Goal: Information Seeking & Learning: Learn about a topic

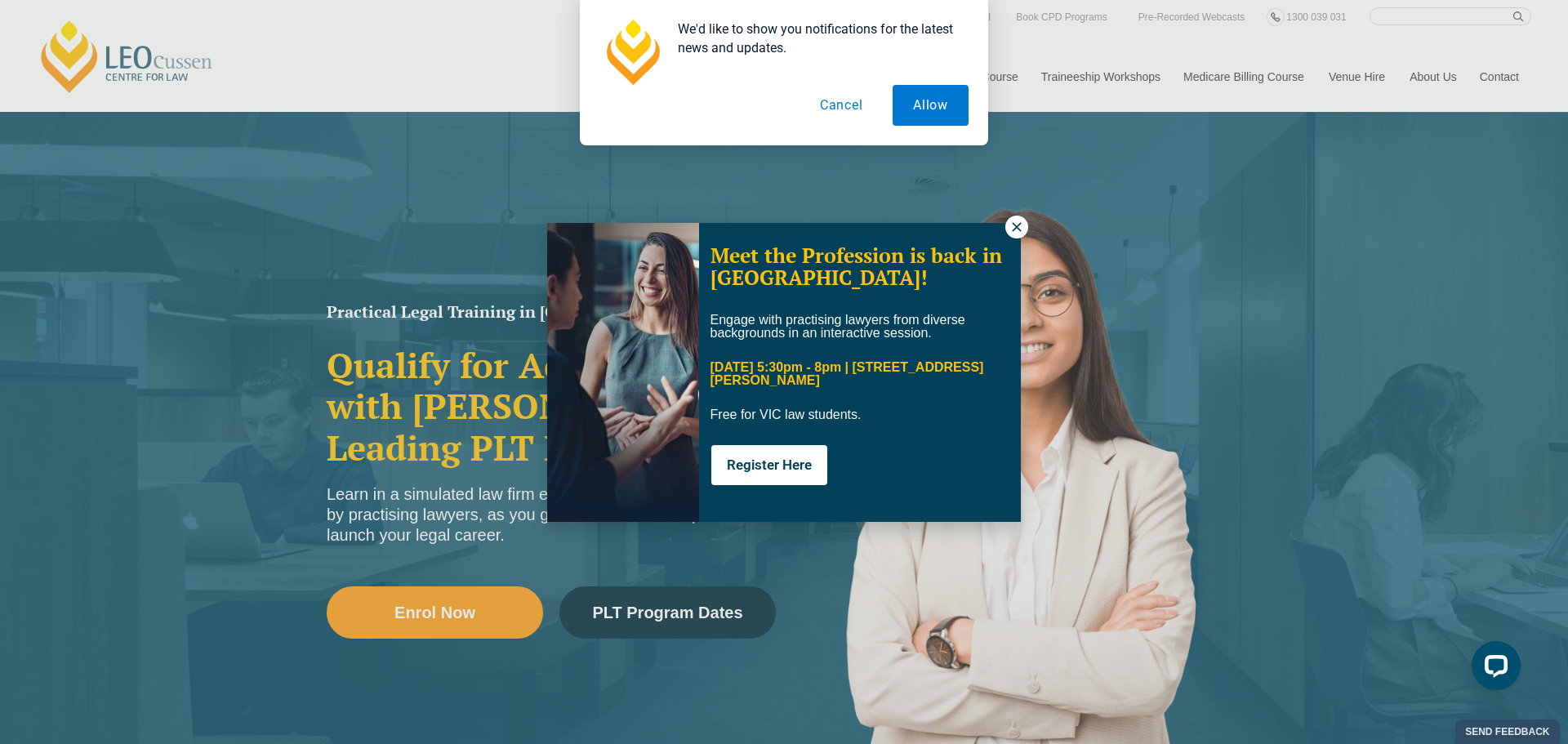
click at [770, 104] on button "Cancel" at bounding box center [841, 105] width 84 height 41
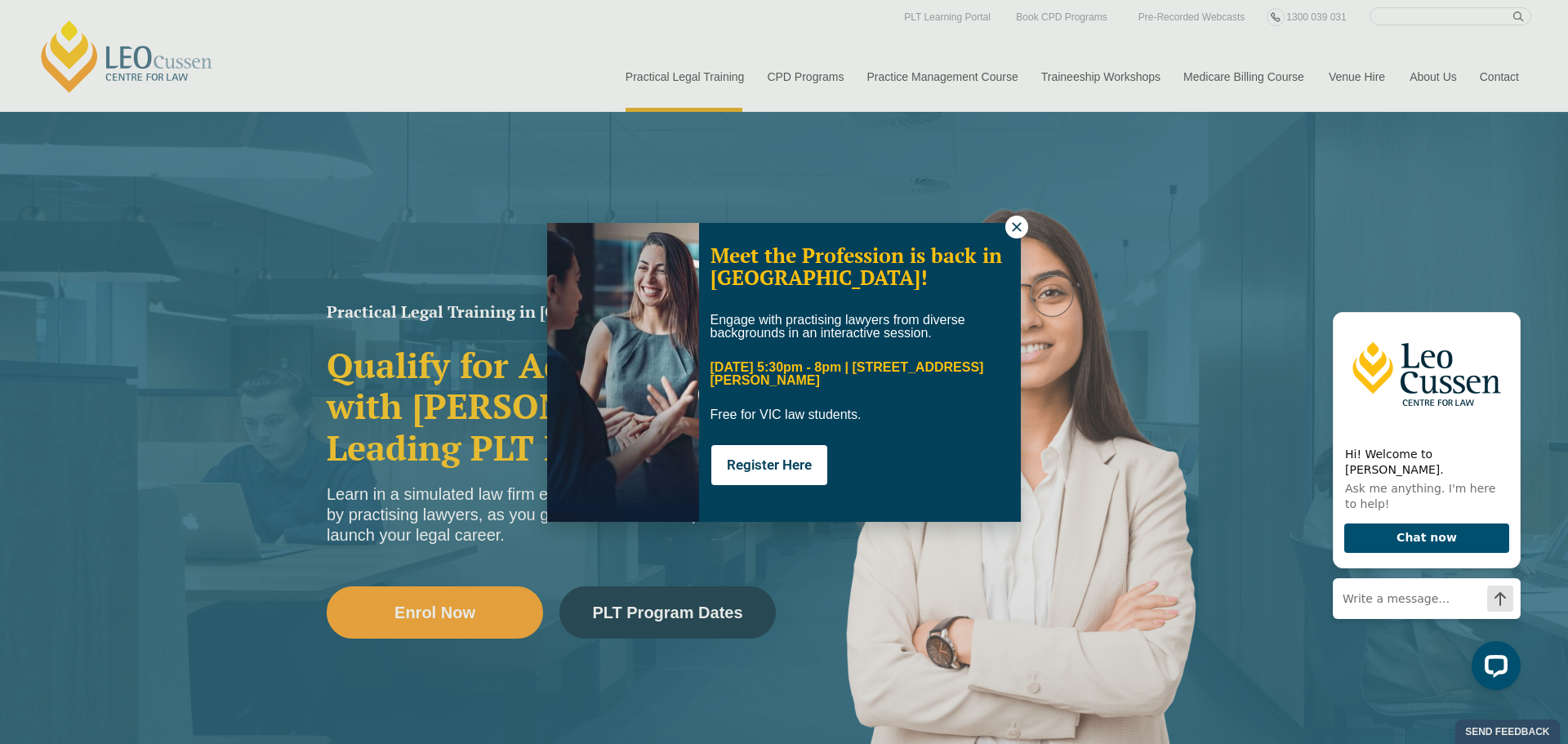
click at [770, 218] on button at bounding box center [1016, 226] width 23 height 23
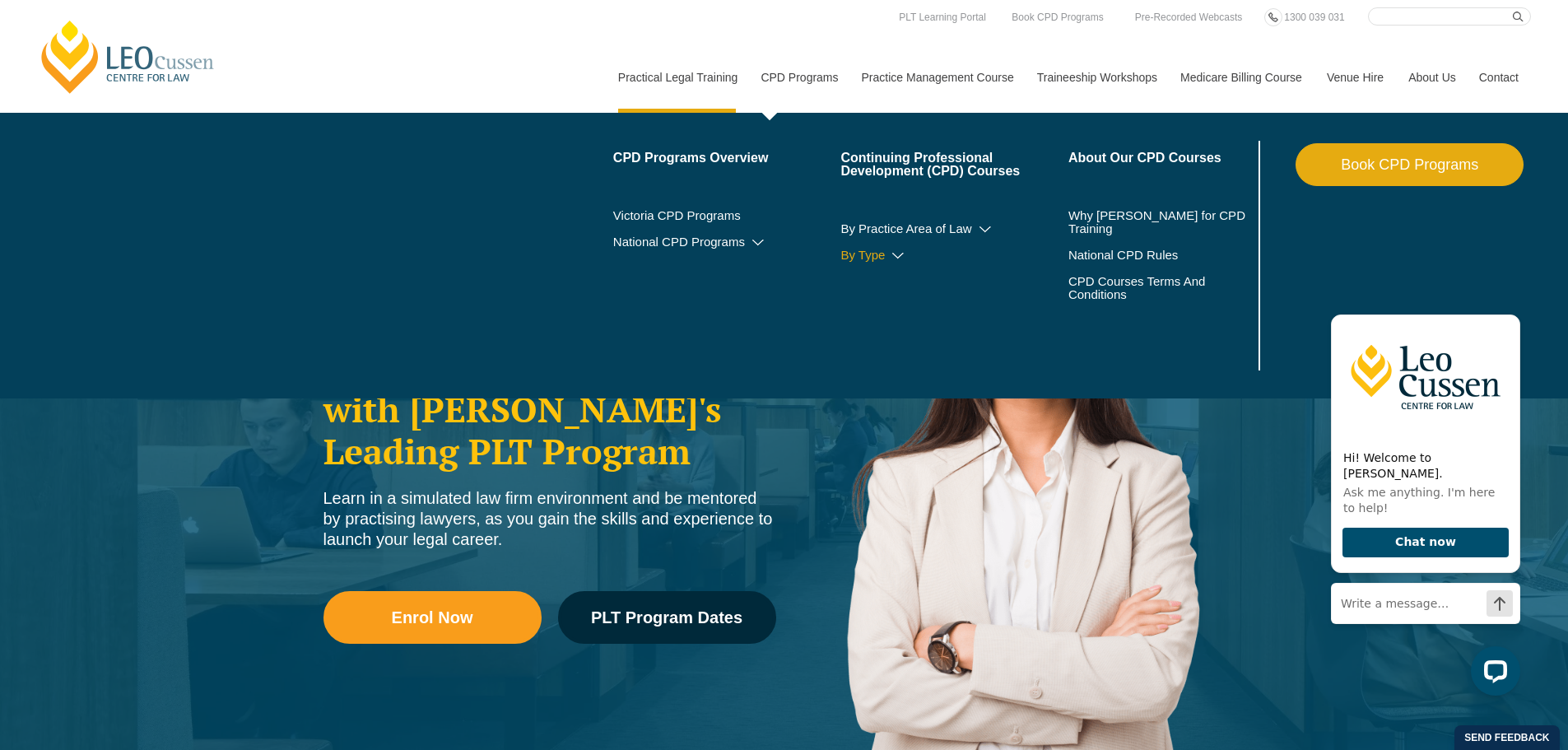
click at [776, 249] on link "By Type" at bounding box center [954, 255] width 228 height 13
click at [776, 223] on icon at bounding box center [986, 229] width 17 height 11
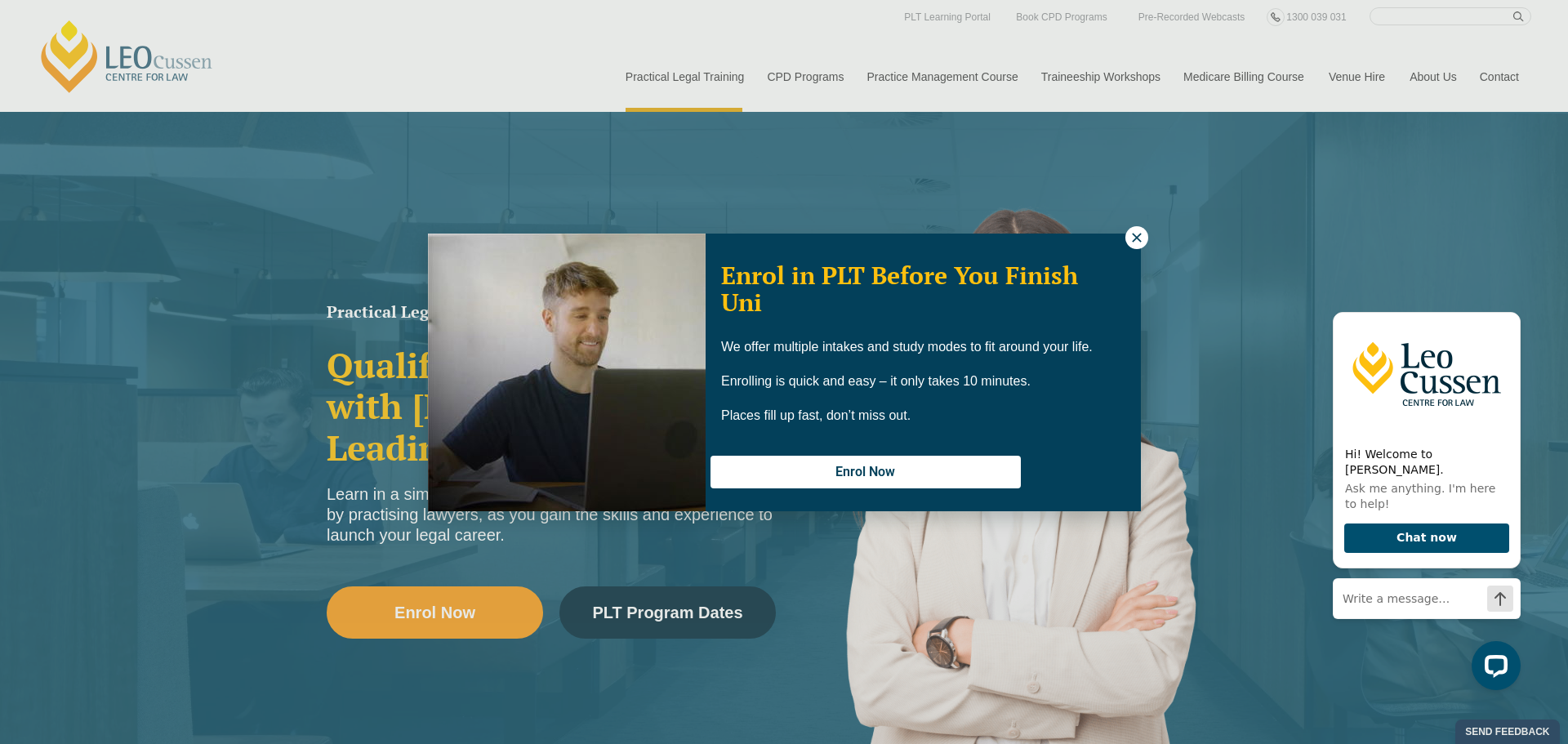
click at [770, 235] on icon at bounding box center [1137, 237] width 15 height 15
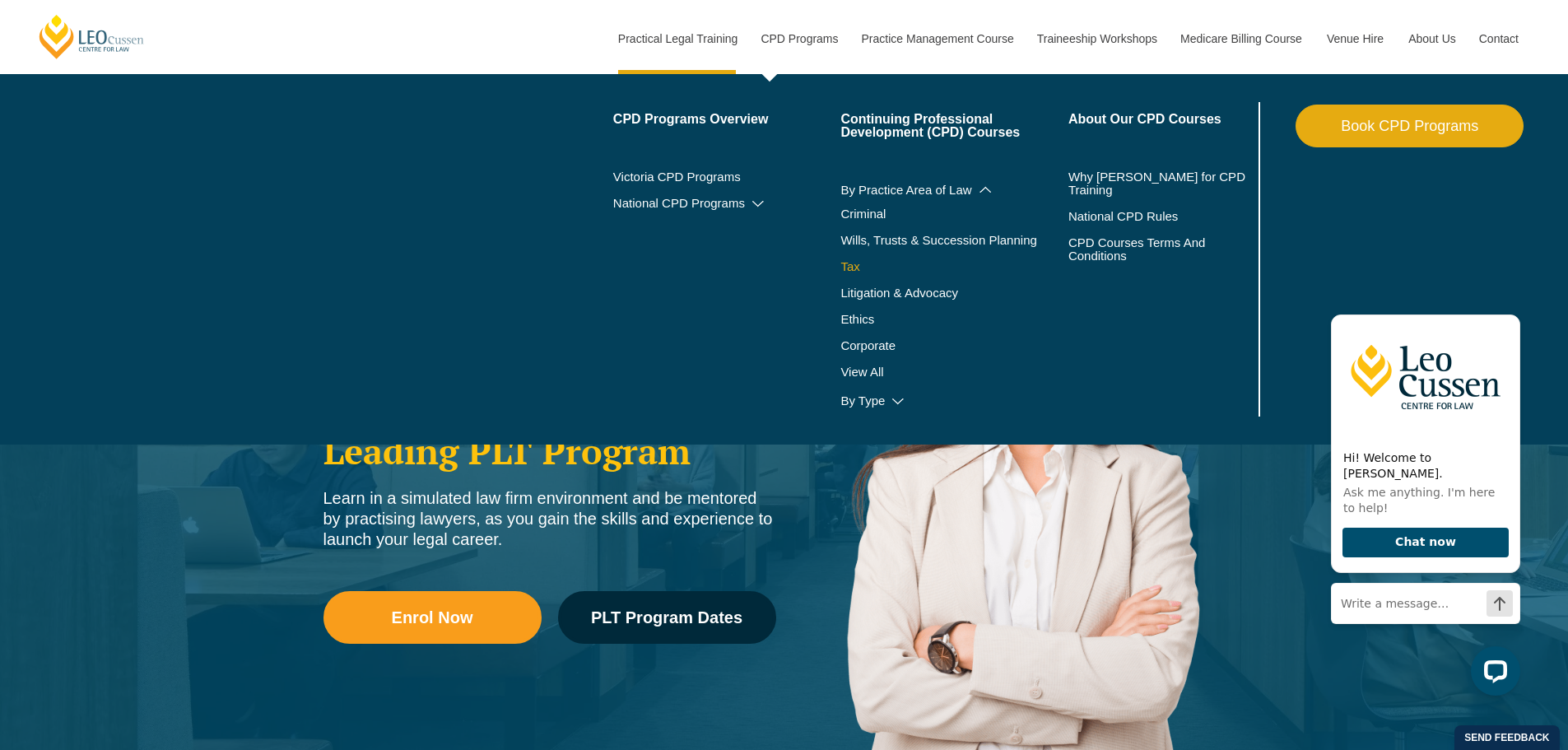
scroll to position [83, 0]
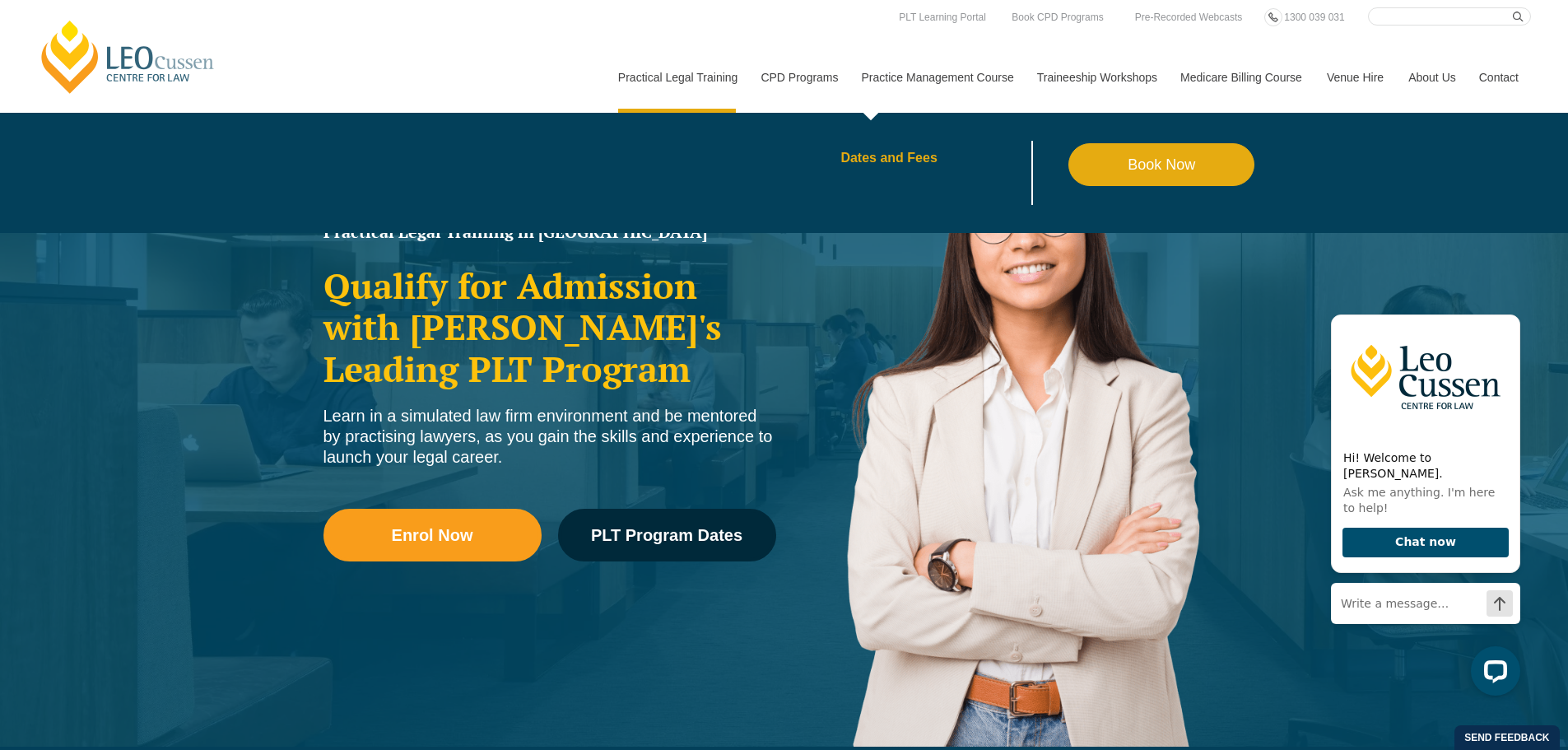
click at [776, 157] on link "Dates and Fees" at bounding box center [954, 158] width 228 height 13
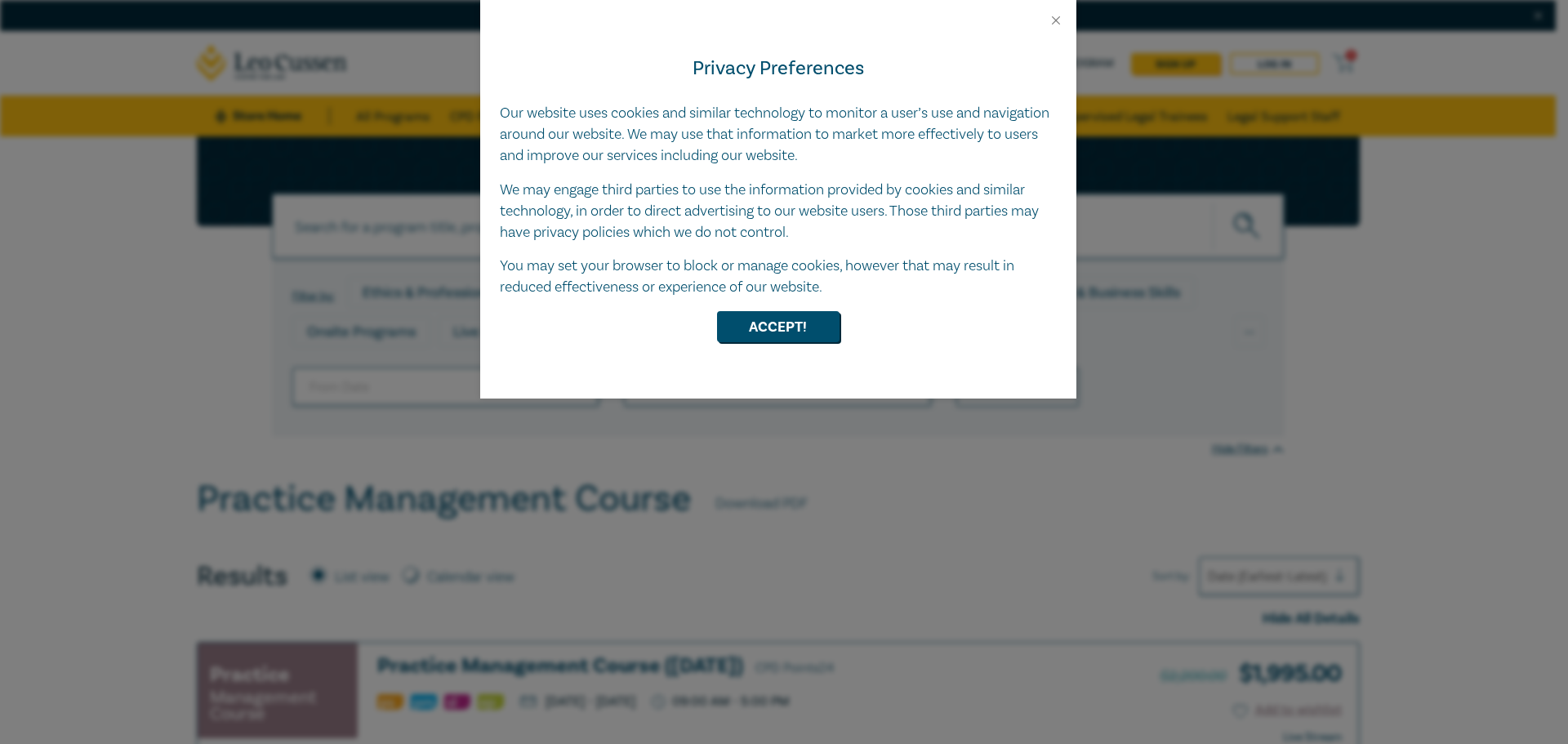
click at [74, 222] on div "Privacy Preferences Our website uses cookies and similar technology to monitor …" at bounding box center [784, 372] width 1568 height 744
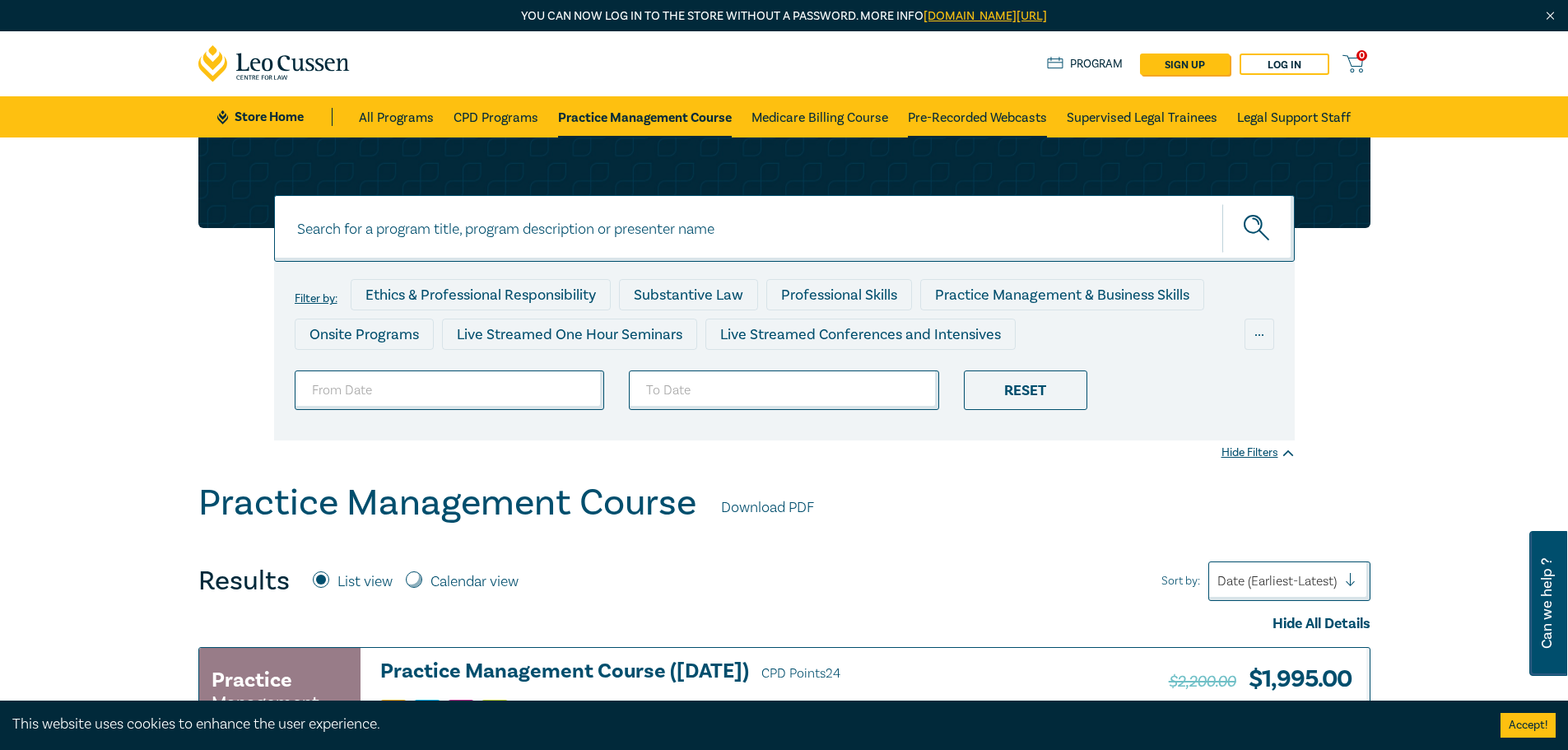
click at [1028, 119] on link "Pre-Recorded Webcasts" at bounding box center [977, 117] width 139 height 41
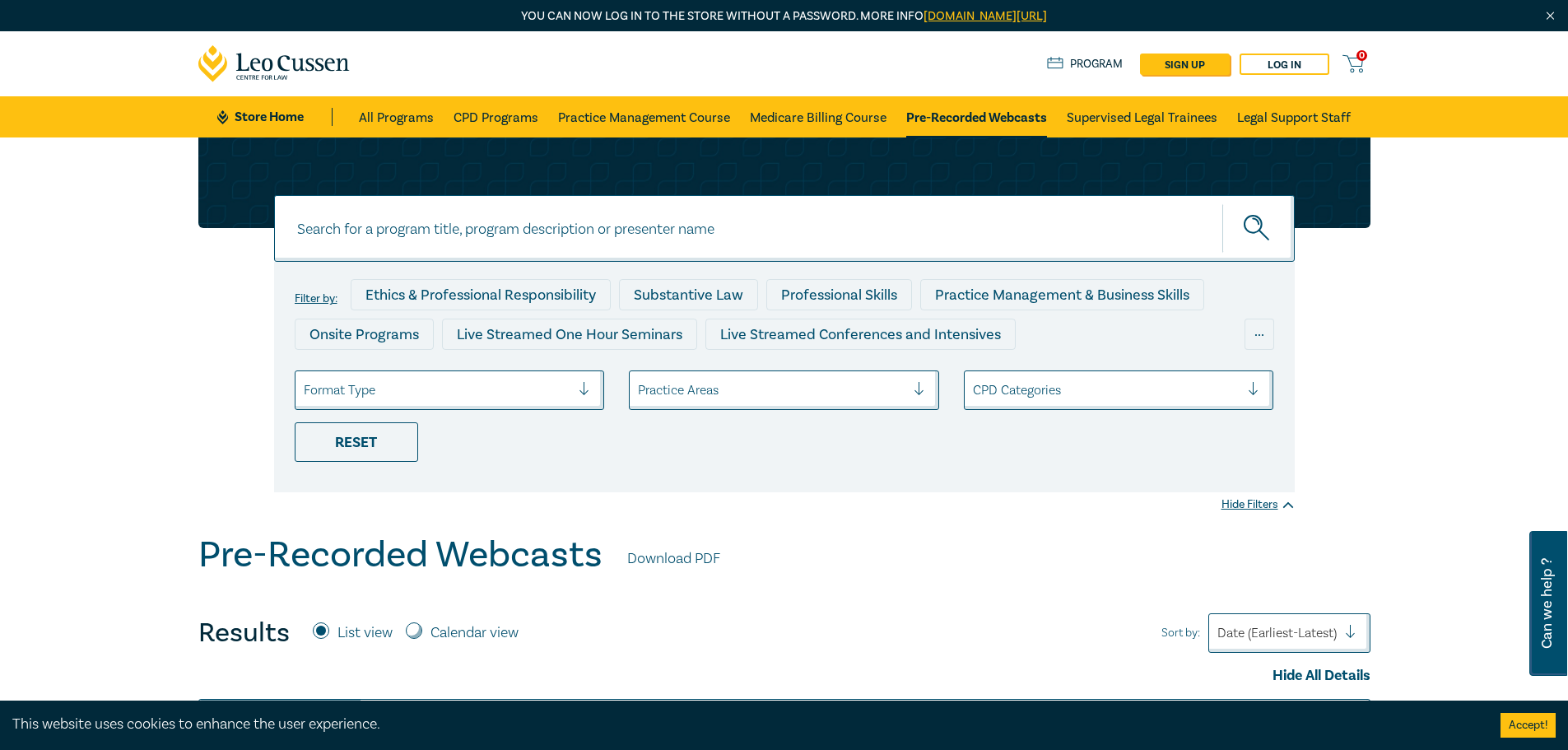
click at [1114, 391] on div at bounding box center [1106, 390] width 268 height 22
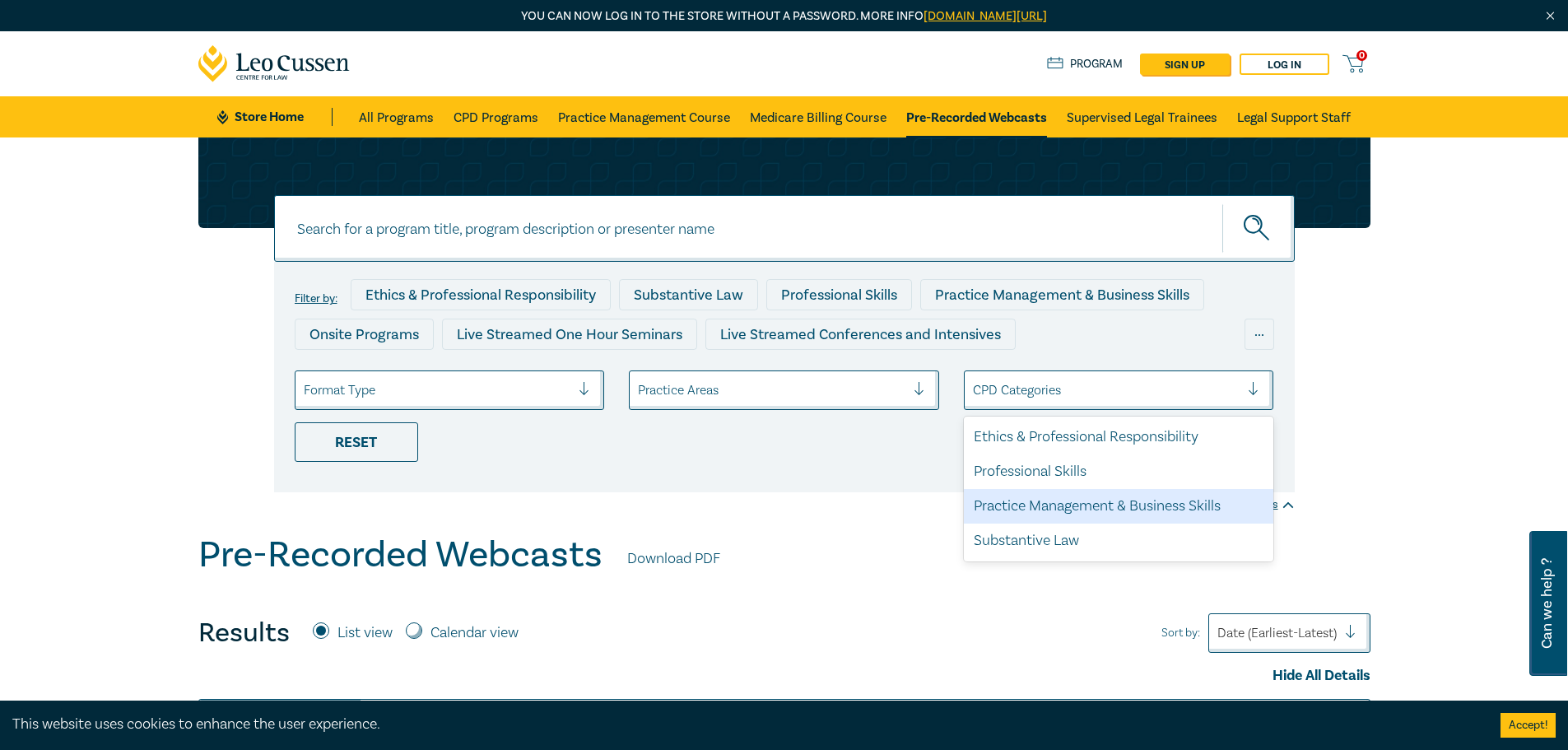
click at [1161, 512] on div "Practice Management & Business Skills" at bounding box center [1119, 506] width 310 height 35
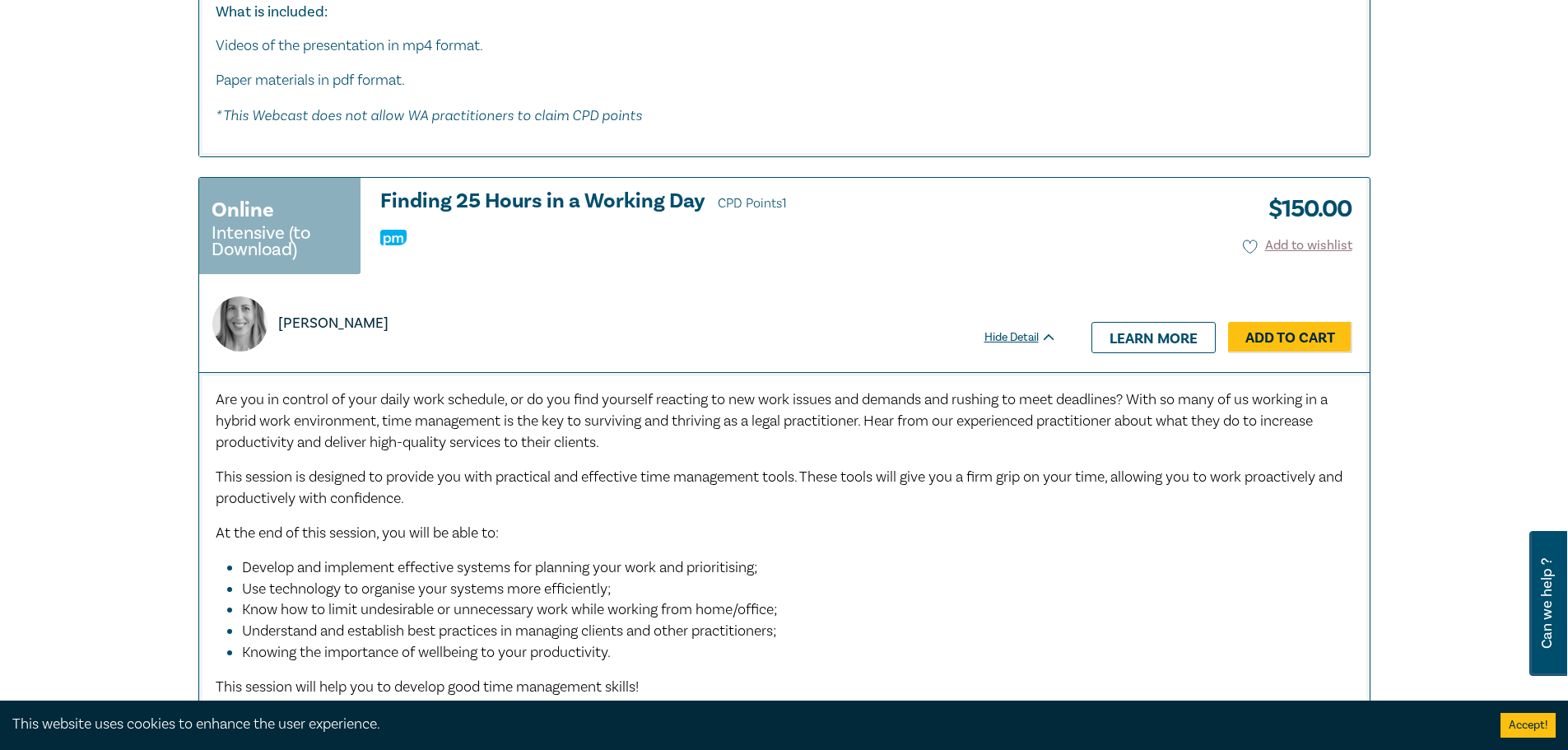
scroll to position [7652, 0]
